Goal: Use online tool/utility: Utilize a website feature to perform a specific function

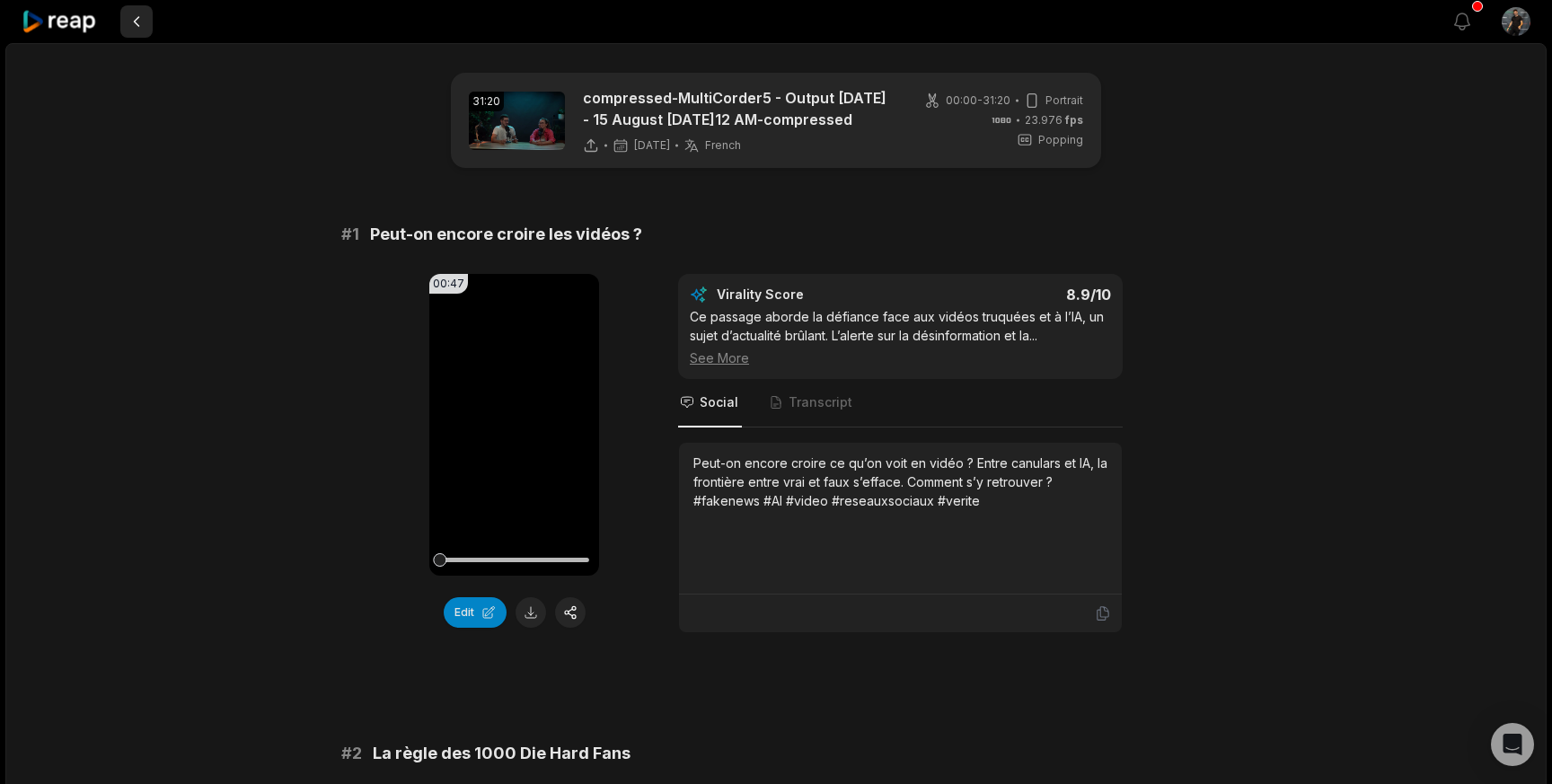
click at [142, 16] on button at bounding box center [137, 21] width 32 height 32
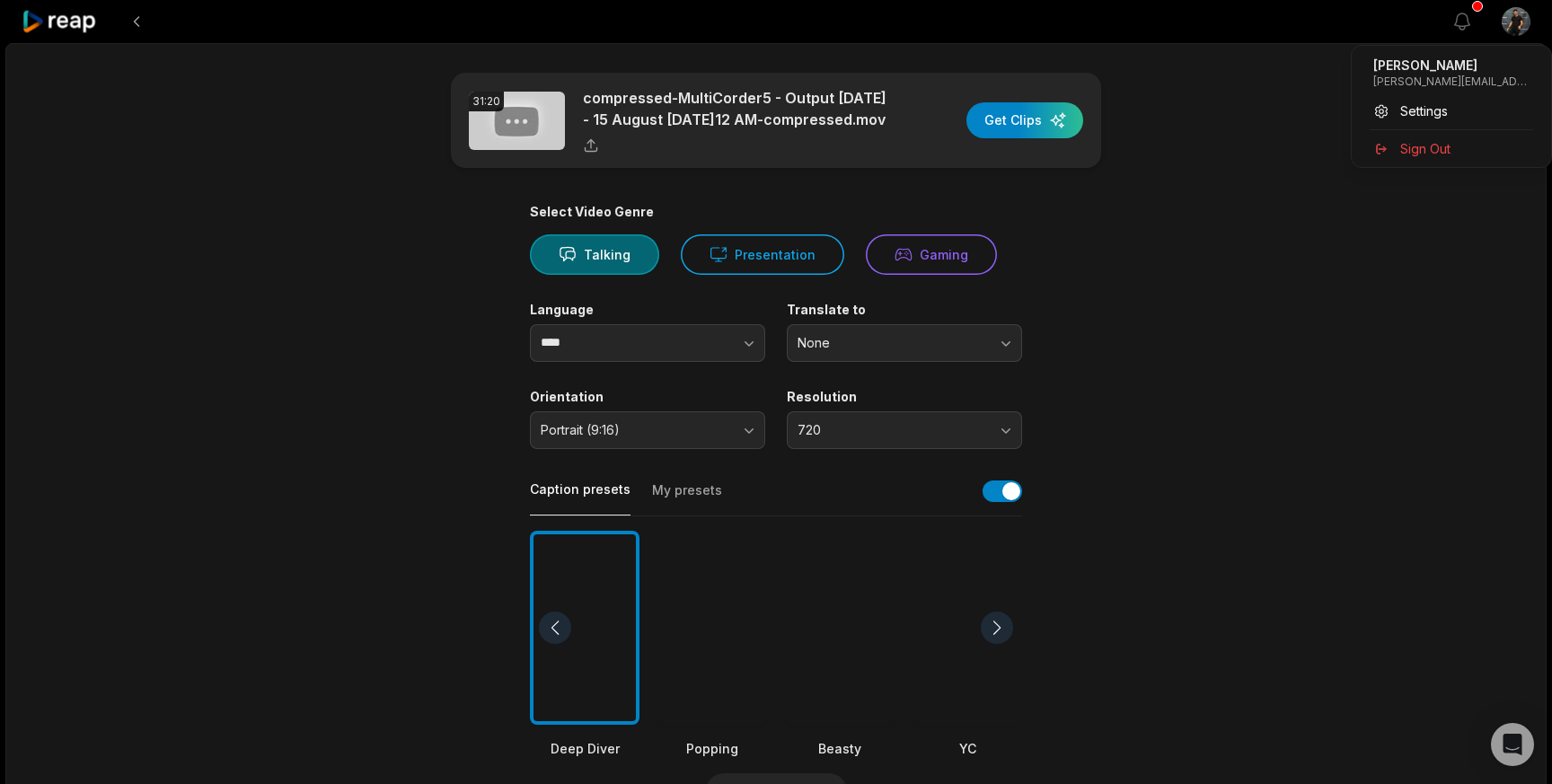
click at [1523, 37] on html "View notifications Open user menu 31:20 compressed-MultiCorder5 - Output [DATE]…" at bounding box center [776, 392] width 1552 height 784
click at [1452, 111] on div "Settings" at bounding box center [1451, 111] width 185 height 30
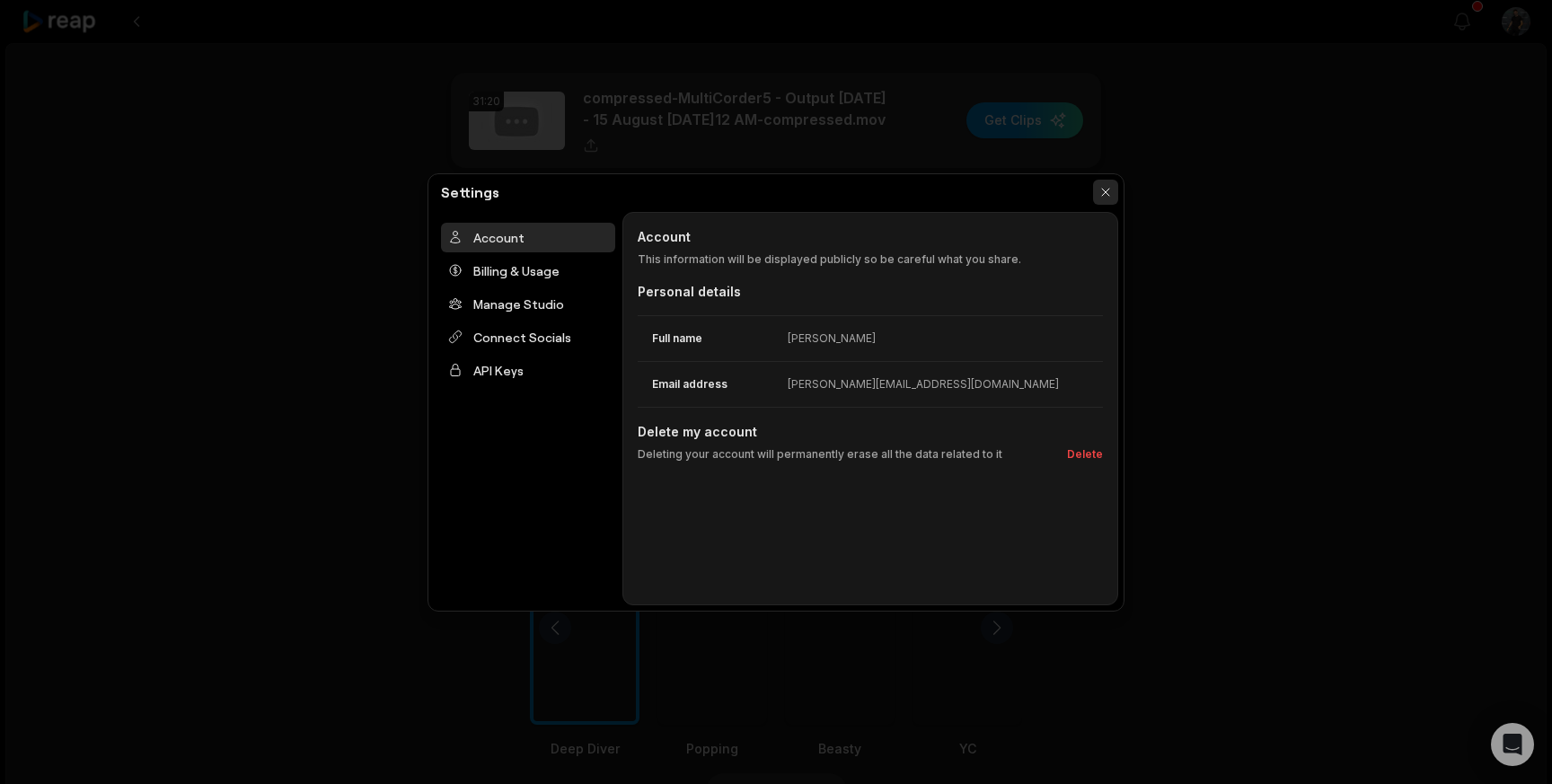
click at [1106, 193] on button "button" at bounding box center [1105, 192] width 25 height 25
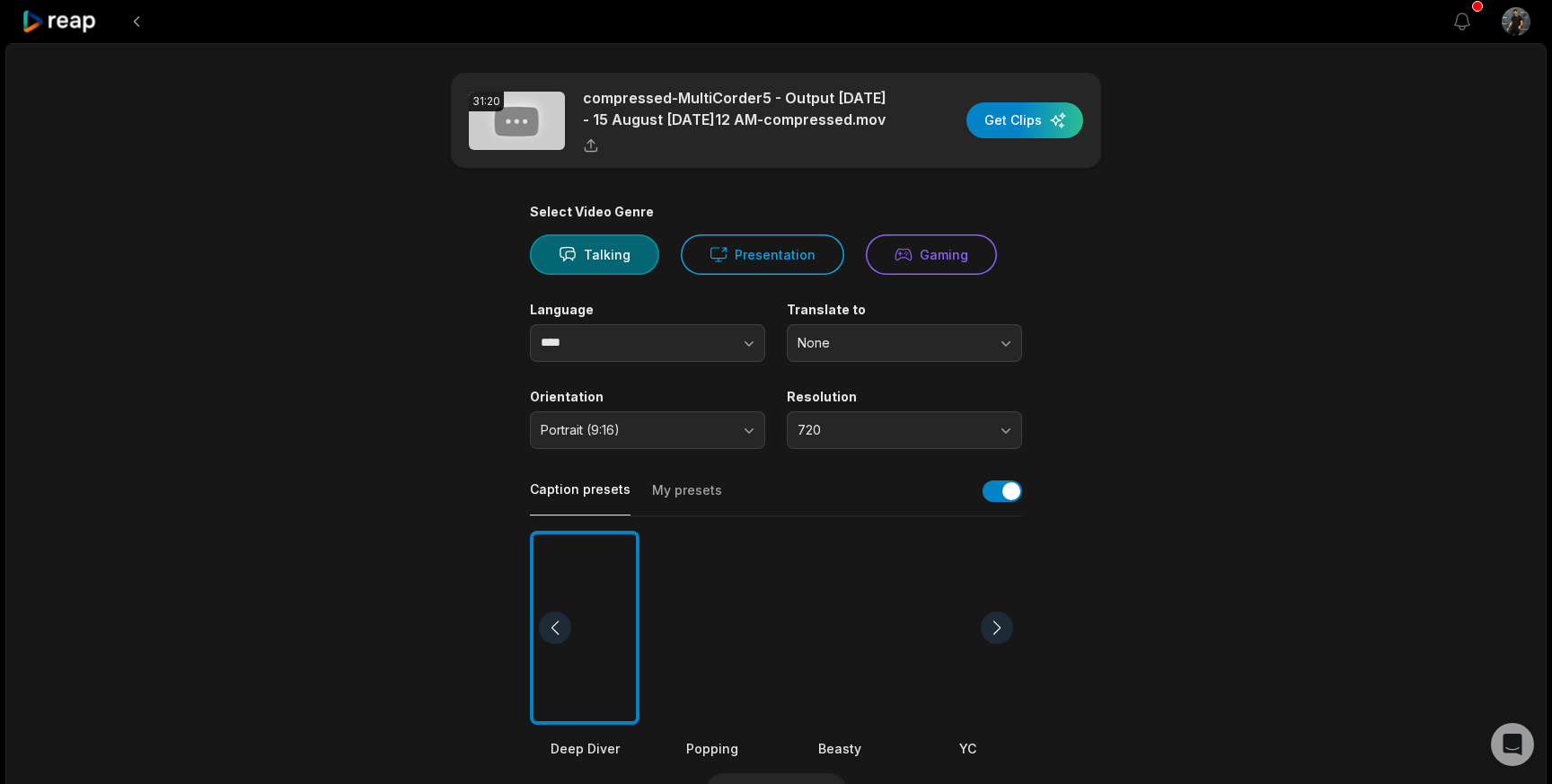
click at [63, 33] on div at bounding box center [60, 21] width 77 height 43
